Goal: Transaction & Acquisition: Book appointment/travel/reservation

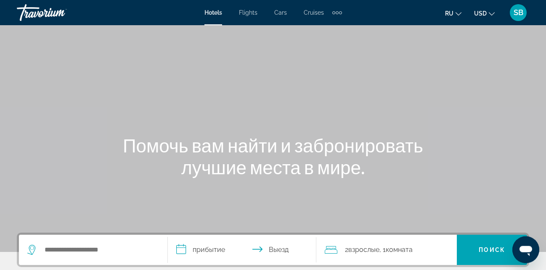
scroll to position [43, 0]
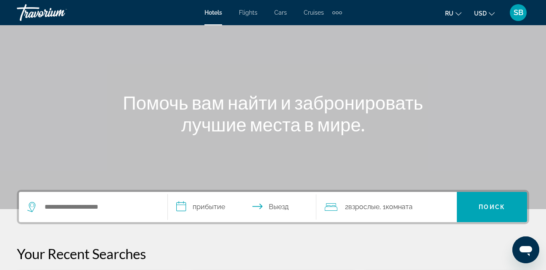
click at [335, 208] on icon "Travelers: 2 adults, 0 children" at bounding box center [330, 207] width 13 height 10
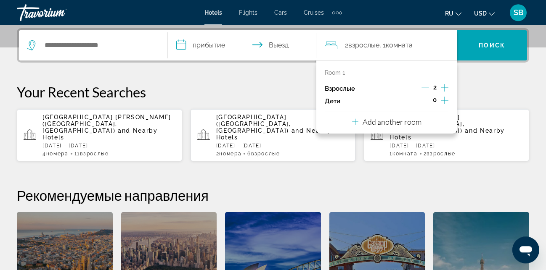
scroll to position [206, 0]
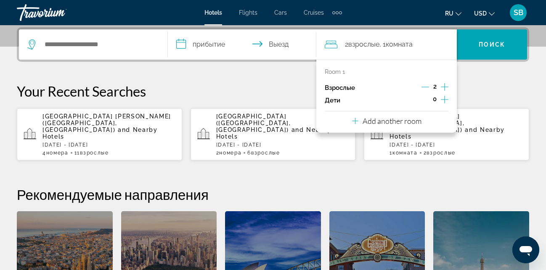
click at [376, 122] on p "Add another room" at bounding box center [391, 120] width 59 height 9
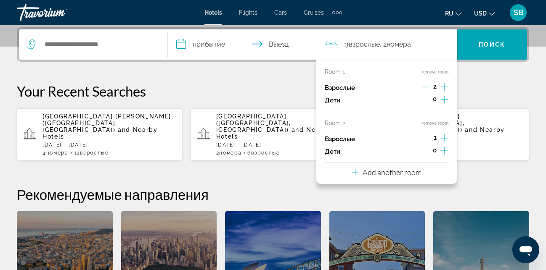
click at [376, 122] on div "Room 2 remove room" at bounding box center [386, 123] width 124 height 7
click at [384, 171] on p "Add another room" at bounding box center [391, 172] width 59 height 9
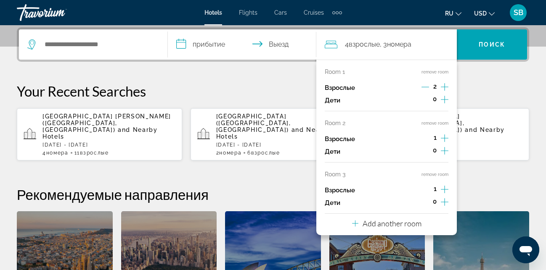
click at [396, 223] on p "Add another room" at bounding box center [391, 223] width 59 height 9
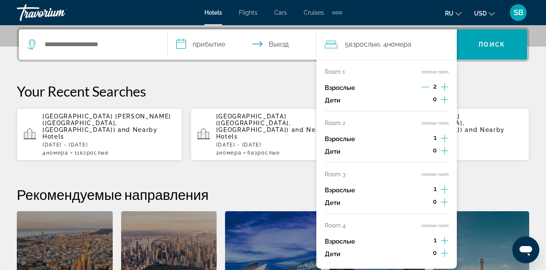
click at [440, 87] on div "2" at bounding box center [434, 88] width 27 height 13
click at [442, 135] on icon "Increment adults" at bounding box center [444, 138] width 8 height 10
click at [443, 88] on icon "Increment adults" at bounding box center [444, 87] width 8 height 10
click at [442, 138] on icon "Increment adults" at bounding box center [444, 138] width 8 height 8
click at [446, 192] on icon "Increment adults" at bounding box center [444, 190] width 8 height 10
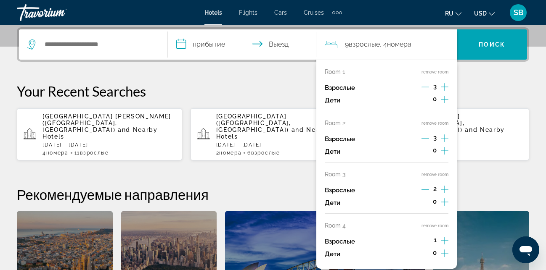
click at [442, 192] on icon "Increment adults" at bounding box center [444, 190] width 8 height 10
click at [441, 241] on icon "Increment adults" at bounding box center [444, 241] width 8 height 10
click at [440, 241] on div "2" at bounding box center [434, 241] width 27 height 13
click at [441, 240] on icon "Increment adults" at bounding box center [444, 241] width 8 height 10
click at [296, 69] on div "**********" at bounding box center [273, 183] width 546 height 313
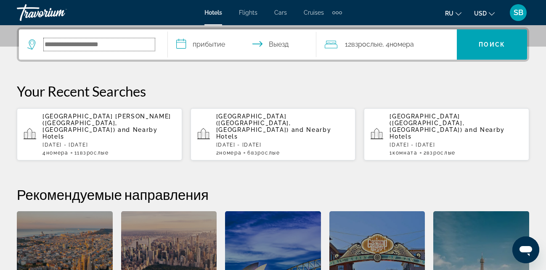
click at [85, 47] on input "Search widget" at bounding box center [99, 44] width 111 height 13
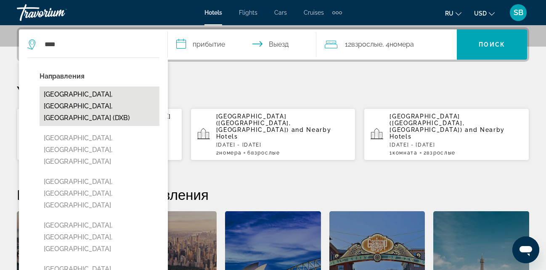
click at [61, 102] on button "[GEOGRAPHIC_DATA], [GEOGRAPHIC_DATA], [GEOGRAPHIC_DATA] (DXB)" at bounding box center [100, 107] width 120 height 40
type input "**********"
click at [61, 102] on div "Your Recent Searches [GEOGRAPHIC_DATA][PERSON_NAME] ([GEOGRAPHIC_DATA], [GEOGRA…" at bounding box center [273, 122] width 512 height 78
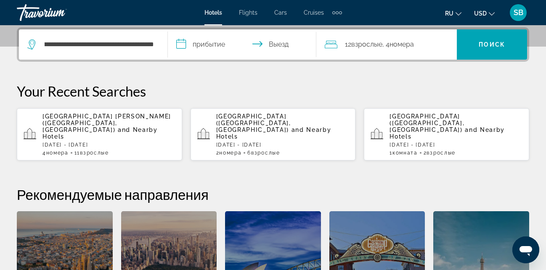
click at [197, 44] on input "**********" at bounding box center [244, 45] width 152 height 33
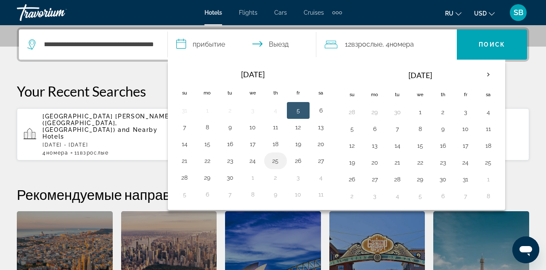
click at [279, 163] on button "25" at bounding box center [275, 161] width 13 height 12
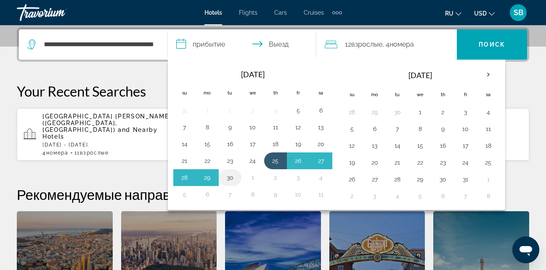
click at [232, 179] on button "30" at bounding box center [229, 178] width 13 height 12
type input "**********"
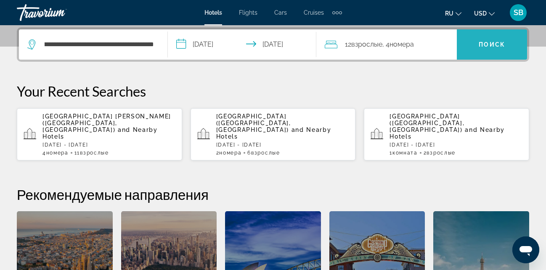
click at [484, 51] on span "Search widget" at bounding box center [491, 44] width 70 height 20
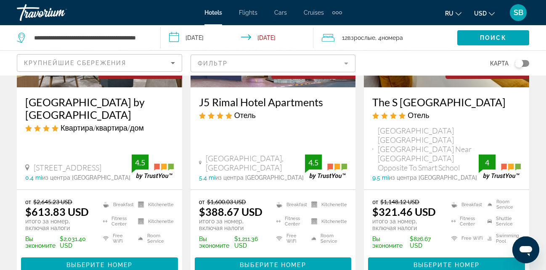
scroll to position [171, 0]
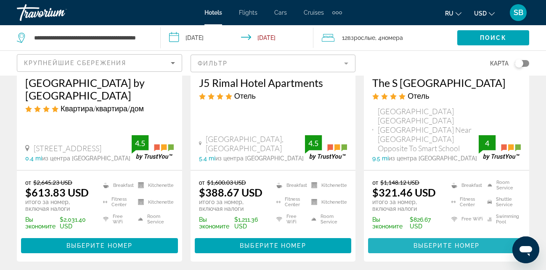
click at [440, 243] on span "Выберите номер" at bounding box center [446, 246] width 66 height 7
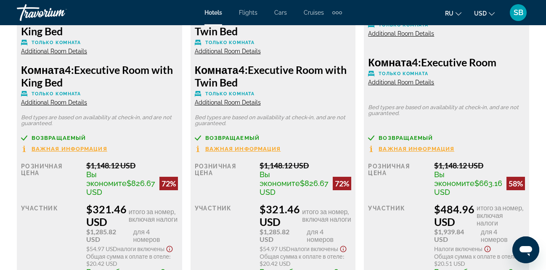
scroll to position [1586, 0]
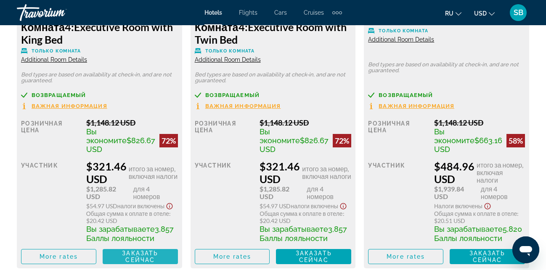
click at [131, 263] on span "Заказать сейчас" at bounding box center [140, 256] width 36 height 13
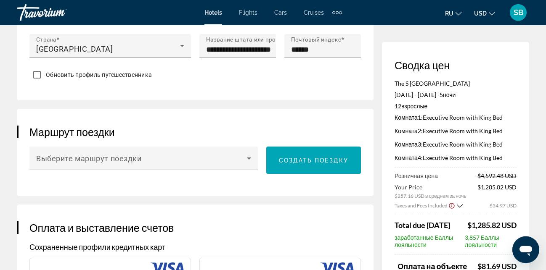
scroll to position [535, 0]
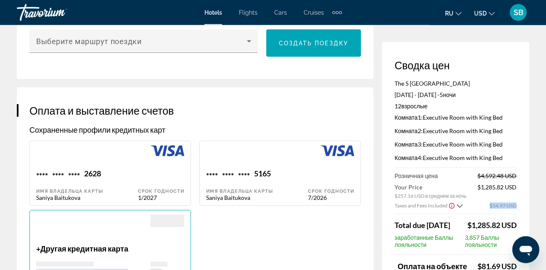
drag, startPoint x: 516, startPoint y: 165, endPoint x: 509, endPoint y: 212, distance: 48.0
click at [509, 212] on div "Сводка цен The S Hotel Al Barsha [DATE] - [DATE] - 5 ночь ночи 12 Взрослый Взро…" at bounding box center [455, 225] width 147 height 366
drag, startPoint x: 482, startPoint y: 251, endPoint x: 488, endPoint y: 250, distance: 6.8
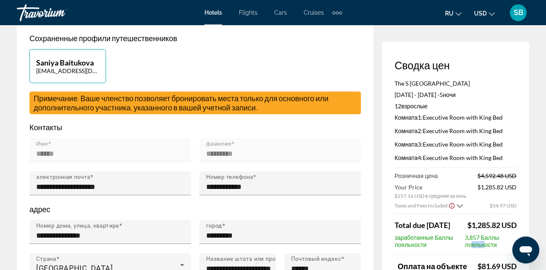
scroll to position [127, 0]
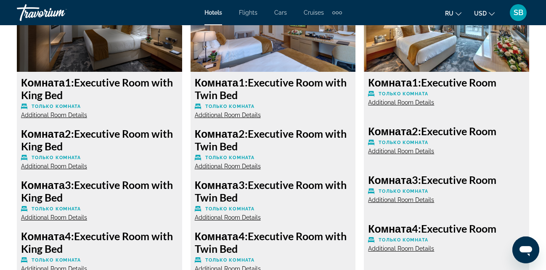
scroll to position [1371, 0]
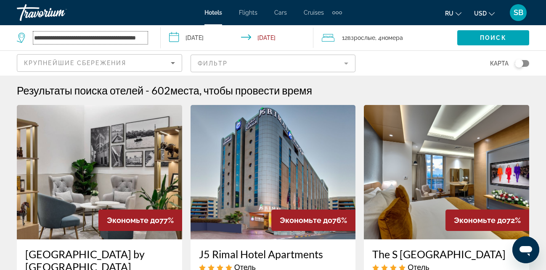
click at [77, 43] on input "**********" at bounding box center [90, 38] width 114 height 13
click at [145, 38] on input "**********" at bounding box center [90, 38] width 114 height 13
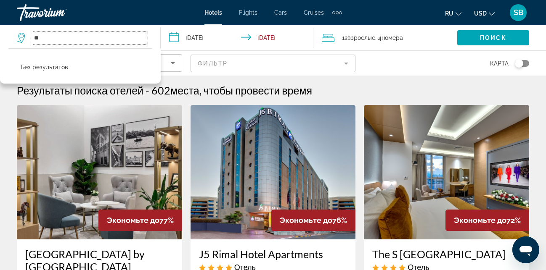
type input "*"
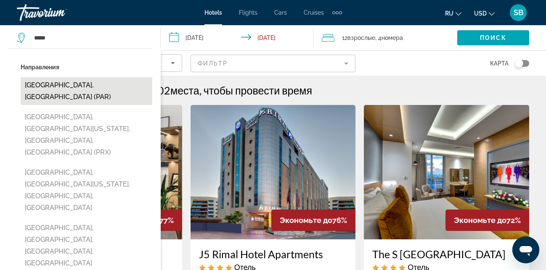
click at [82, 86] on button "[GEOGRAPHIC_DATA], [GEOGRAPHIC_DATA] (PAR)" at bounding box center [87, 91] width 132 height 28
type input "**********"
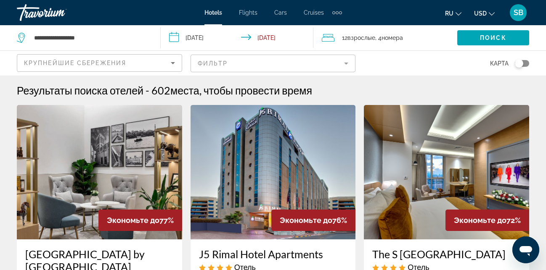
click at [204, 39] on input "**********" at bounding box center [239, 39] width 156 height 28
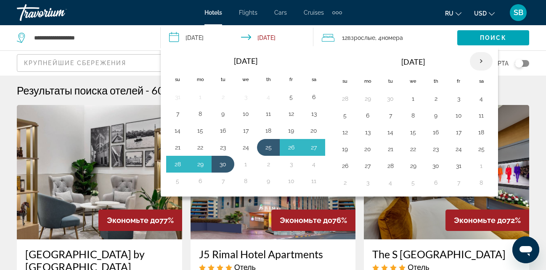
click at [482, 67] on th "Next month" at bounding box center [480, 61] width 23 height 18
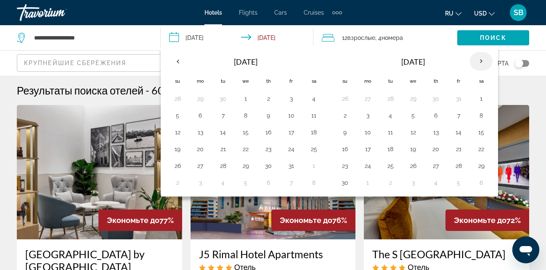
click at [482, 67] on th "Next month" at bounding box center [480, 61] width 23 height 18
click at [347, 115] on button "4" at bounding box center [344, 116] width 13 height 12
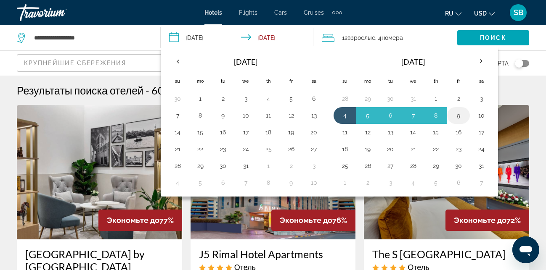
click at [464, 119] on button "9" at bounding box center [457, 116] width 13 height 12
type input "**********"
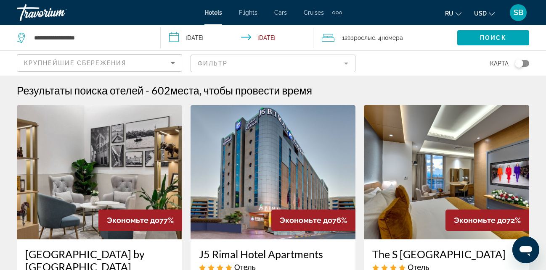
click at [327, 42] on icon "Travelers: 12 adults, 0 children" at bounding box center [328, 38] width 13 height 10
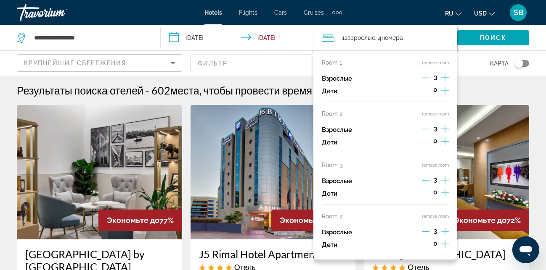
click at [430, 166] on button "remove room" at bounding box center [435, 165] width 27 height 5
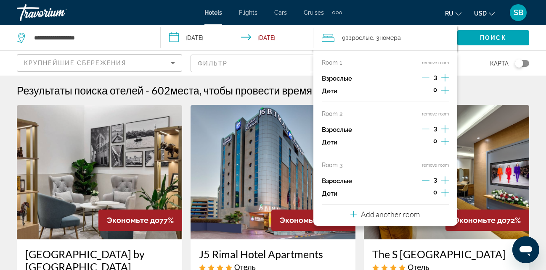
click at [432, 166] on button "remove room" at bounding box center [435, 165] width 27 height 5
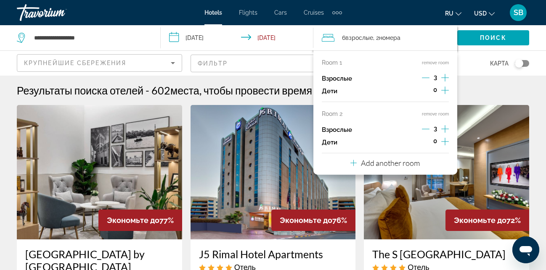
click at [424, 113] on button "remove room" at bounding box center [435, 113] width 27 height 5
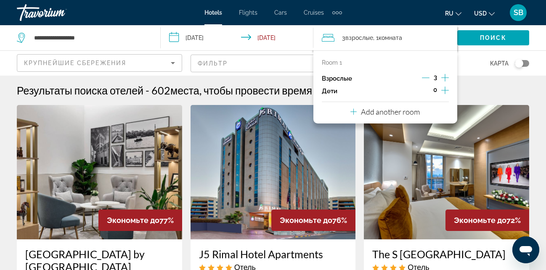
click at [428, 77] on icon "Decrement adults" at bounding box center [426, 78] width 8 height 8
click at [465, 59] on div "карта" at bounding box center [446, 63] width 165 height 25
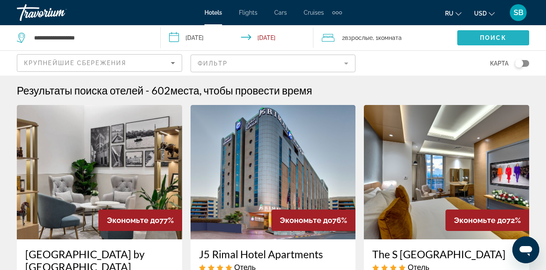
click at [475, 45] on span "Search widget" at bounding box center [493, 38] width 72 height 20
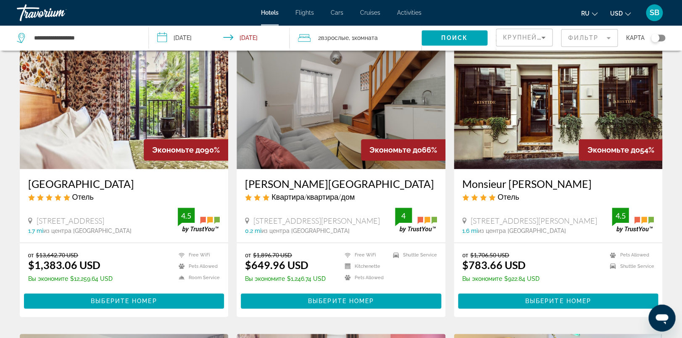
scroll to position [88, 0]
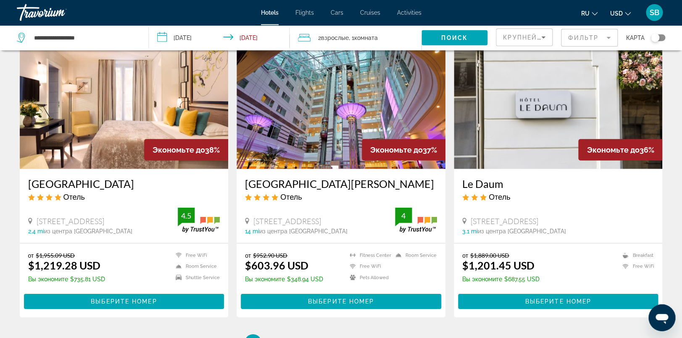
scroll to position [971, 0]
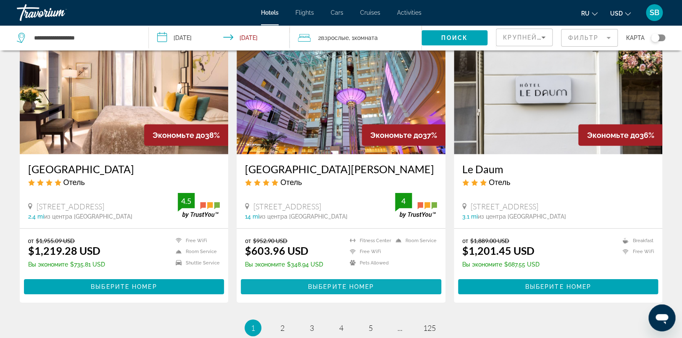
click at [306, 270] on span "Main content" at bounding box center [341, 287] width 200 height 20
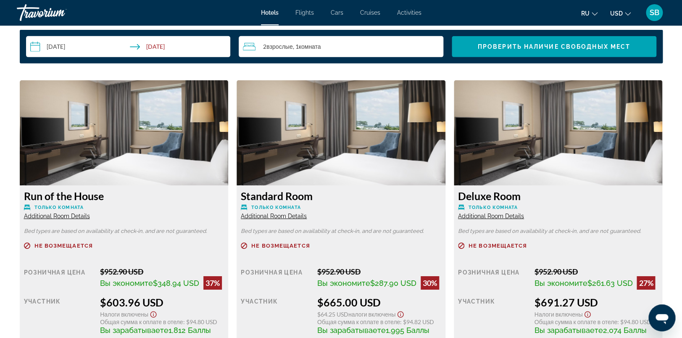
scroll to position [889, 0]
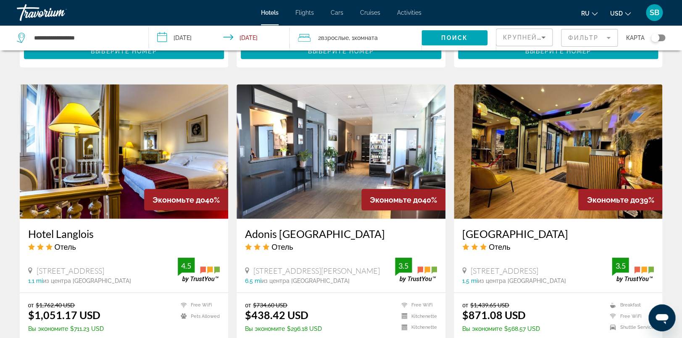
scroll to position [706, 0]
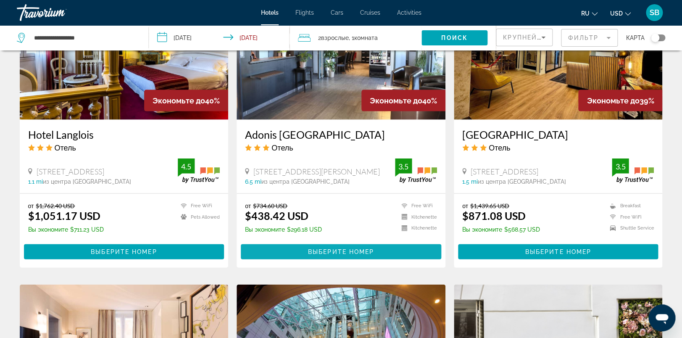
click at [333, 248] on span "Выберите номер" at bounding box center [341, 251] width 66 height 7
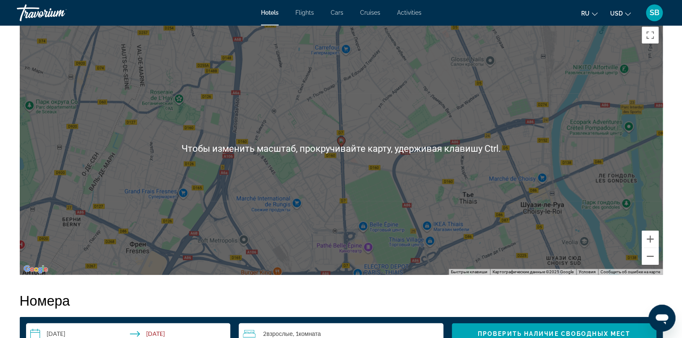
scroll to position [838, 0]
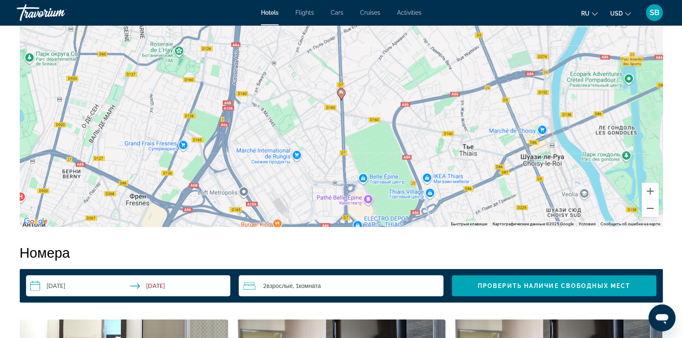
click at [342, 98] on gmp-advanced-marker "Main content" at bounding box center [341, 94] width 8 height 13
click at [340, 97] on icon "Main content" at bounding box center [341, 95] width 8 height 12
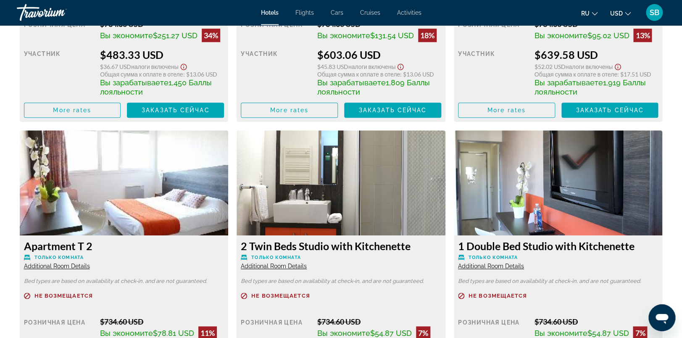
scroll to position [1500, 0]
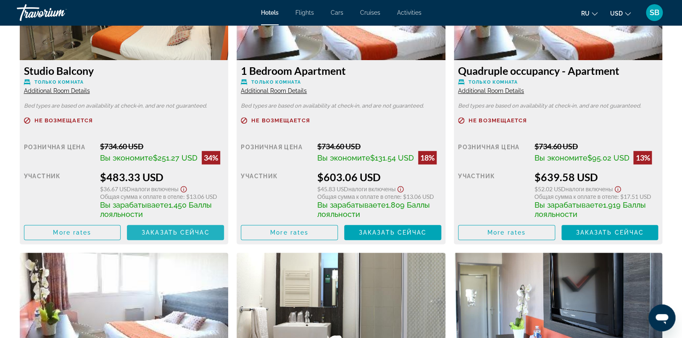
click at [191, 235] on span "Заказать сейчас" at bounding box center [176, 232] width 68 height 7
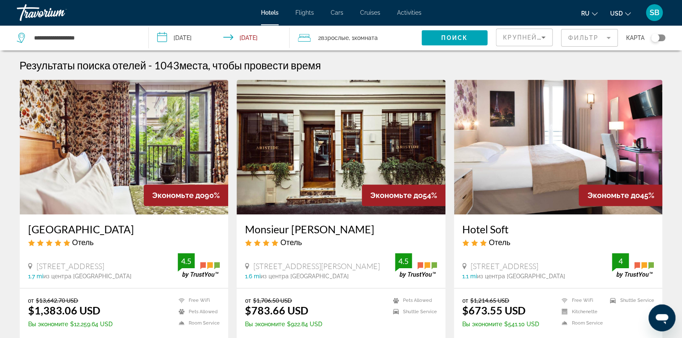
scroll to position [132, 0]
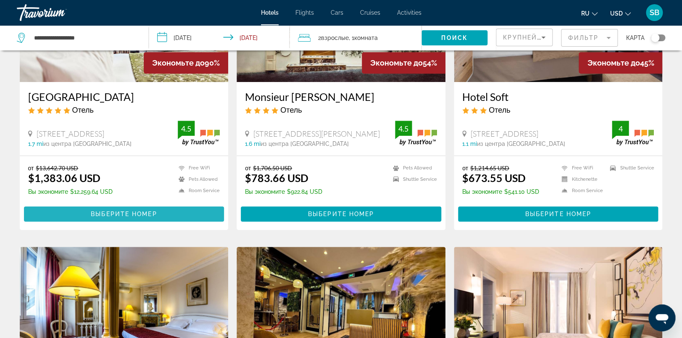
click at [164, 214] on span "Main content" at bounding box center [124, 214] width 200 height 20
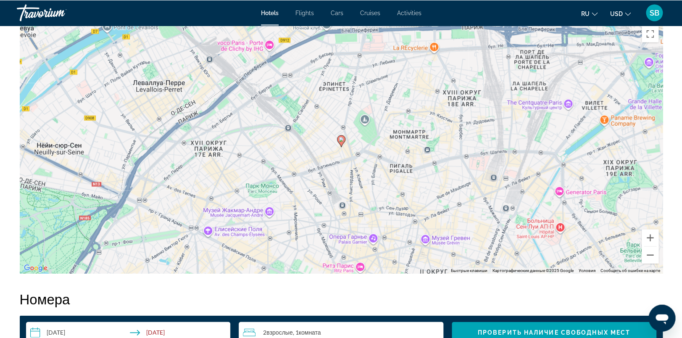
scroll to position [838, 0]
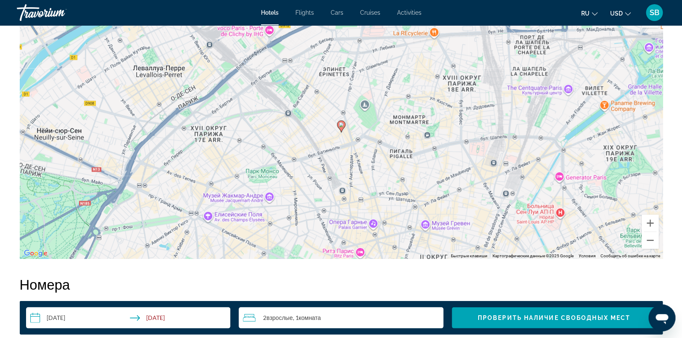
click at [291, 155] on div "Чтобы активировать перетаскивание с помощью клавиатуры, нажмите Alt + Ввод. Пос…" at bounding box center [341, 133] width 643 height 252
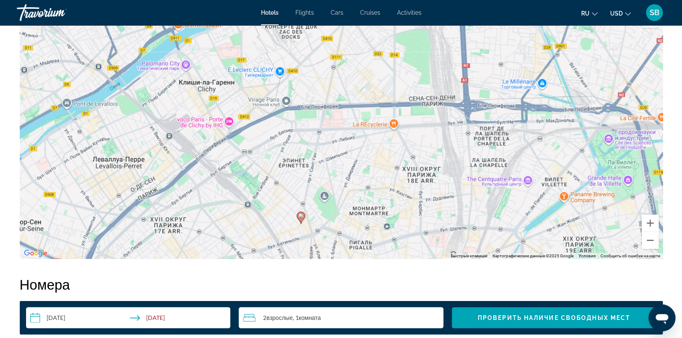
drag, startPoint x: 318, startPoint y: 153, endPoint x: 277, endPoint y: 246, distance: 101.7
click at [277, 246] on div "Чтобы активировать перетаскивание с помощью клавиатуры, нажмите Alt + Ввод. Пос…" at bounding box center [341, 133] width 643 height 252
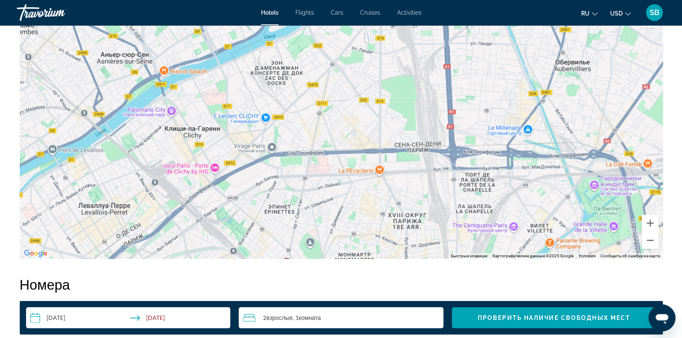
drag, startPoint x: 318, startPoint y: 144, endPoint x: 302, endPoint y: 193, distance: 51.2
click at [302, 193] on div "Чтобы активировать перетаскивание с помощью клавиатуры, нажмите Alt + Ввод. Пос…" at bounding box center [341, 133] width 643 height 252
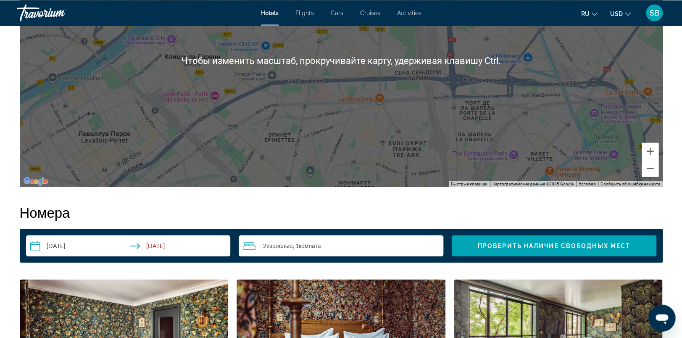
scroll to position [927, 0]
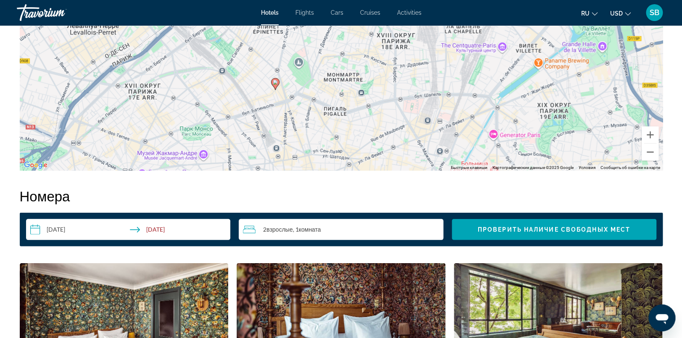
drag, startPoint x: 369, startPoint y: 127, endPoint x: 356, endPoint y: 35, distance: 92.5
click at [356, 35] on div "Чтобы активировать перетаскивание с помощью клавиатуры, нажмите Alt + Ввод. Пос…" at bounding box center [341, 44] width 643 height 252
click at [356, 32] on div "Чтобы активировать перетаскивание с помощью клавиатуры, нажмите Alt + Ввод. Пос…" at bounding box center [341, 44] width 643 height 252
drag, startPoint x: 347, startPoint y: 113, endPoint x: 342, endPoint y: 61, distance: 52.3
click at [342, 61] on div "Чтобы активировать перетаскивание с помощью клавиатуры, нажмите Alt + Ввод. Пос…" at bounding box center [341, 44] width 643 height 252
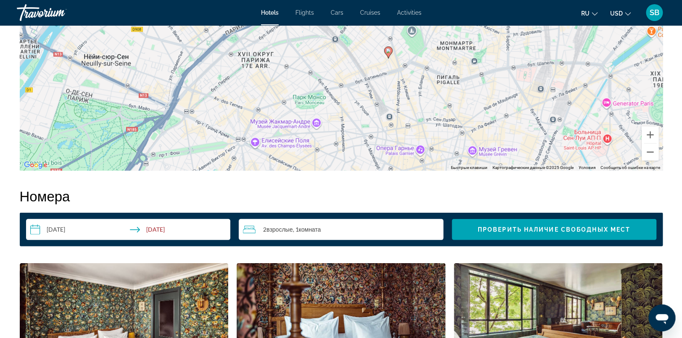
drag, startPoint x: 148, startPoint y: 132, endPoint x: 261, endPoint y: 100, distance: 117.4
click at [261, 100] on div "Чтобы активировать перетаскивание с помощью клавиатуры, нажмите Alt + Ввод. Пос…" at bounding box center [341, 44] width 643 height 252
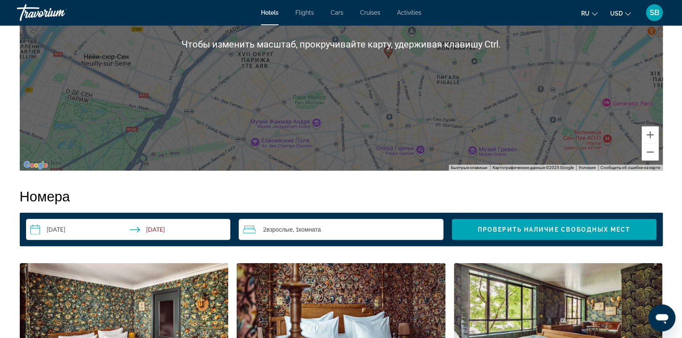
scroll to position [971, 0]
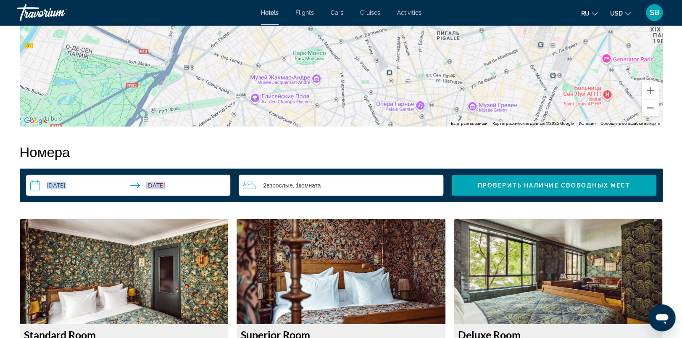
drag, startPoint x: 237, startPoint y: 130, endPoint x: 233, endPoint y: 190, distance: 60.7
click at [233, 190] on div "Резюме Тип Hotel адрес [STREET_ADDRESS] Описание Amenities К вашим услугам терр…" at bounding box center [341, 297] width 651 height 1896
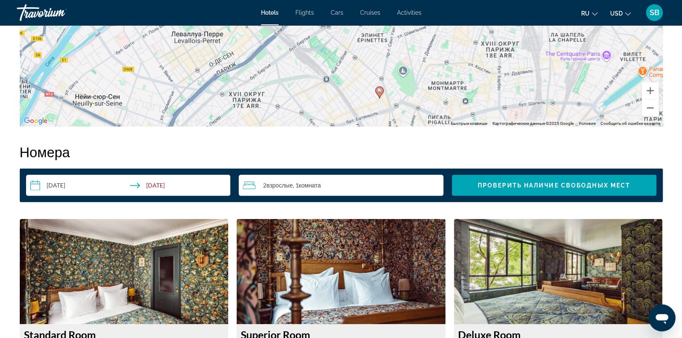
drag, startPoint x: 229, startPoint y: 132, endPoint x: 224, endPoint y: 179, distance: 46.6
click at [224, 127] on div "Чтобы активировать перетаскивание с помощью клавиатуры, нажмите Alt + Ввод. Пос…" at bounding box center [341, 0] width 643 height 252
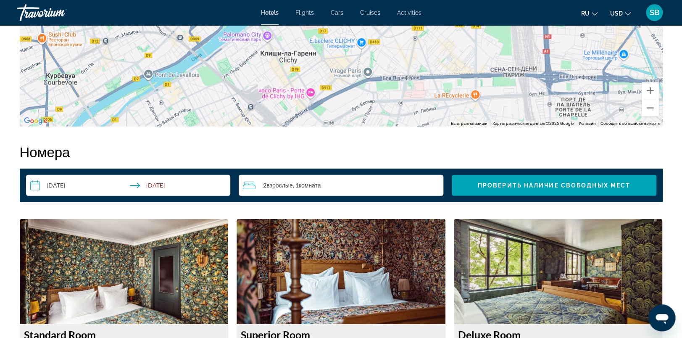
drag, startPoint x: 204, startPoint y: 92, endPoint x: 204, endPoint y: 178, distance: 85.7
click at [205, 127] on div "Чтобы активировать перетаскивание с помощью клавиатуры, нажмите Alt + Ввод. Пос…" at bounding box center [341, 0] width 643 height 252
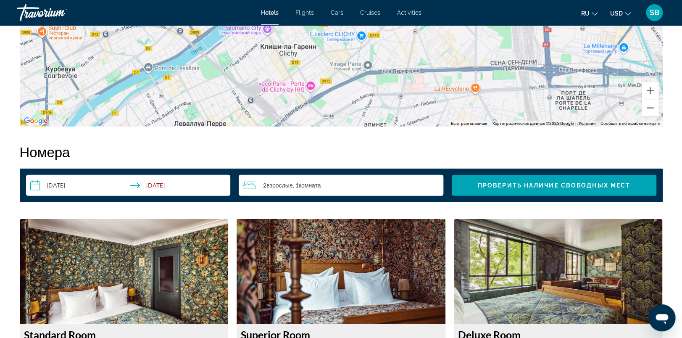
drag, startPoint x: 204, startPoint y: 178, endPoint x: 201, endPoint y: 162, distance: 15.8
click at [204, 176] on input "**********" at bounding box center [130, 187] width 208 height 24
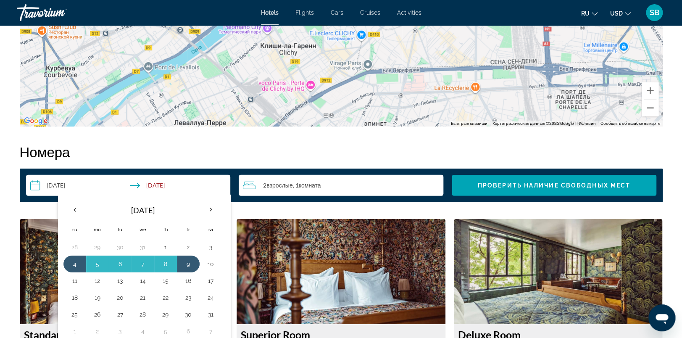
click at [398, 103] on div "Чтобы активировать перетаскивание с помощью клавиатуры, нажмите Alt + Ввод. Пос…" at bounding box center [341, 0] width 643 height 252
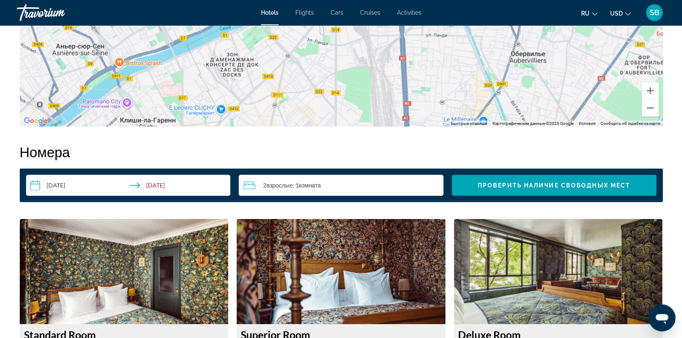
drag, startPoint x: 389, startPoint y: 105, endPoint x: 250, endPoint y: 165, distance: 151.5
click at [250, 127] on div "Чтобы активировать перетаскивание с помощью клавиатуры, нажмите Alt + Ввод. Пос…" at bounding box center [341, 0] width 643 height 252
click at [552, 113] on button "Уменьшить" at bounding box center [650, 108] width 17 height 17
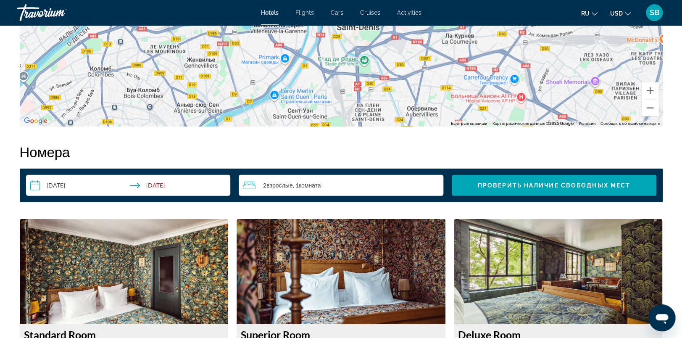
drag, startPoint x: 429, startPoint y: 99, endPoint x: 417, endPoint y: 183, distance: 85.4
click at [417, 127] on div "Чтобы активировать перетаскивание с помощью клавиатуры, нажмите Alt + Ввод. Пос…" at bounding box center [341, 0] width 643 height 252
click at [417, 183] on div "2 Взрослый Взрослые , 1 Комната номера" at bounding box center [343, 185] width 200 height 10
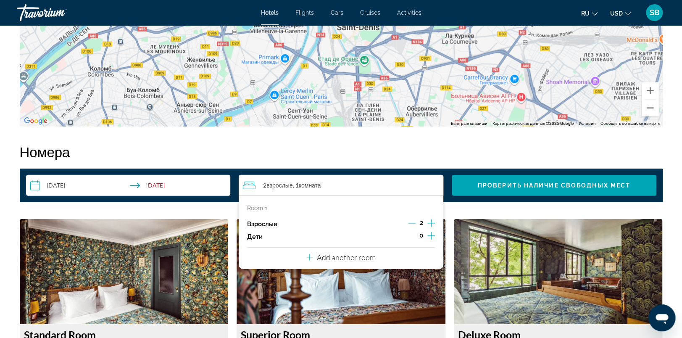
click at [417, 183] on div "2 Взрослый Взрослые , 1 Комната номера" at bounding box center [343, 185] width 200 height 10
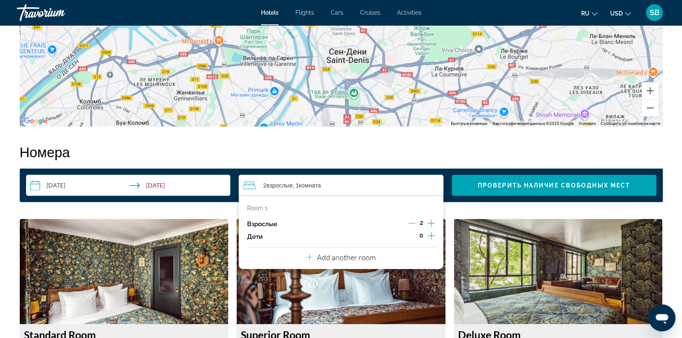
drag, startPoint x: 426, startPoint y: 116, endPoint x: 416, endPoint y: 149, distance: 34.4
click at [416, 127] on div "Чтобы изменить масштаб, прокручивайте карту, удерживая клавишу Ctrl." at bounding box center [341, 0] width 643 height 252
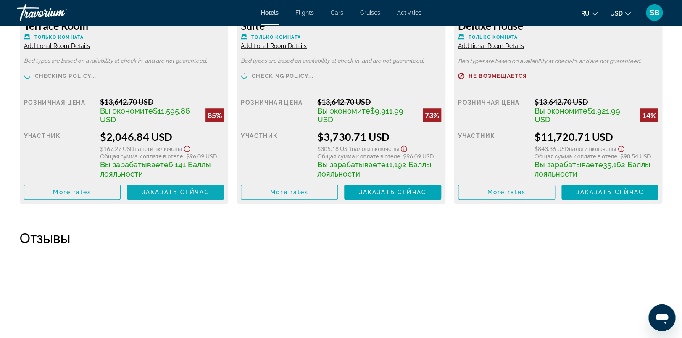
scroll to position [1633, 0]
